Goal: Find specific page/section: Find specific page/section

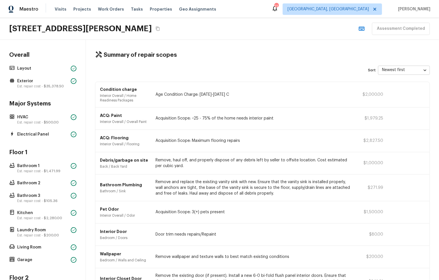
click at [410, 69] on body "Maestro Visits Projects Work Orders Tasks Properties Geo Assignments [STREET_AD…" at bounding box center [219, 140] width 439 height 280
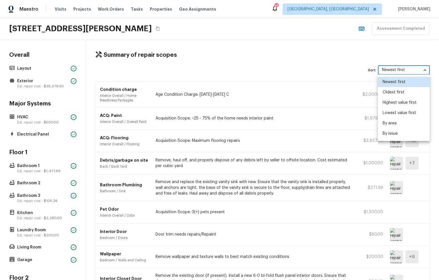
click at [413, 122] on li "By area" at bounding box center [404, 123] width 52 height 10
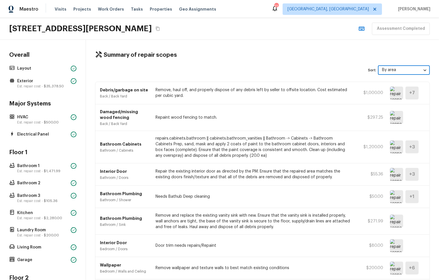
click at [398, 71] on body "Maestro Visits Projects Work Orders Tasks Properties Geo Assignments [STREET_AD…" at bounding box center [219, 140] width 439 height 280
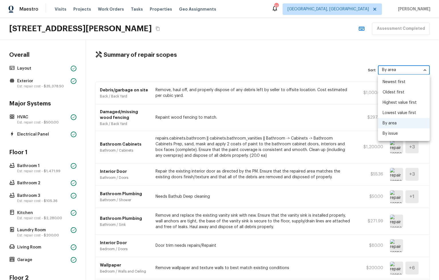
click at [404, 134] on li "By issue" at bounding box center [404, 133] width 52 height 10
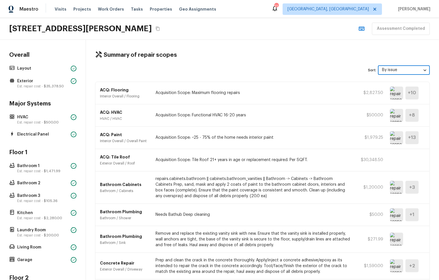
click at [399, 71] on body "Maestro Visits Projects Work Orders Tasks Properties Geo Assignments [STREET_AD…" at bounding box center [219, 140] width 439 height 280
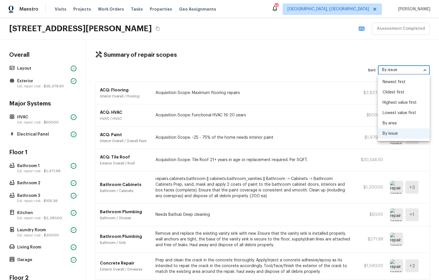
click at [399, 77] on li "Newest first" at bounding box center [404, 82] width 52 height 10
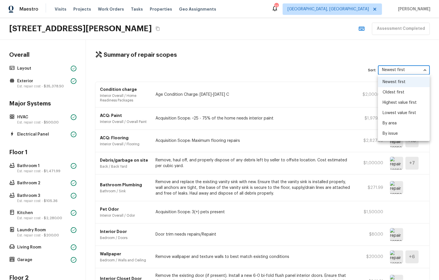
click at [402, 72] on body "Maestro Visits Projects Work Orders Tasks Properties Geo Assignments [STREET_AD…" at bounding box center [219, 140] width 439 height 280
click at [403, 102] on li "Highest value first" at bounding box center [404, 102] width 52 height 10
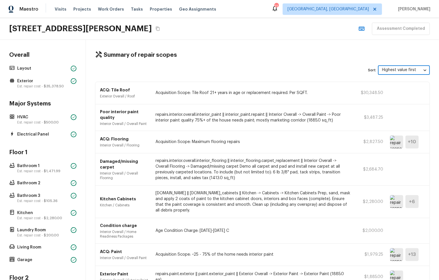
click at [404, 67] on body "Maestro Visits Projects Work Orders Tasks Properties Geo Assignments [STREET_AD…" at bounding box center [219, 140] width 439 height 280
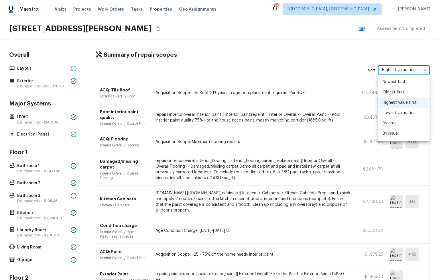
click at [404, 77] on li "Newest first" at bounding box center [404, 82] width 52 height 10
type input "newestFirst"
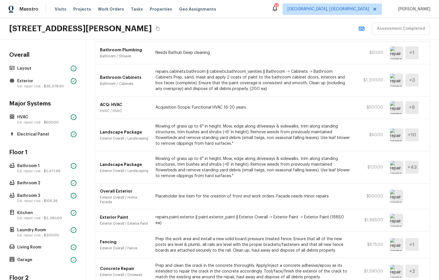
scroll to position [387, 0]
click at [243, 200] on div "Overall Exterior Exterior Overall / Home Facade Placeholder line item for the c…" at bounding box center [262, 198] width 335 height 26
